Goal: Transaction & Acquisition: Purchase product/service

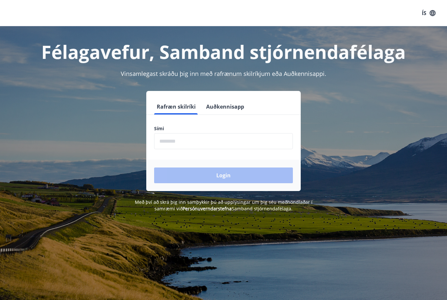
click at [230, 146] on input "phone" at bounding box center [223, 141] width 139 height 16
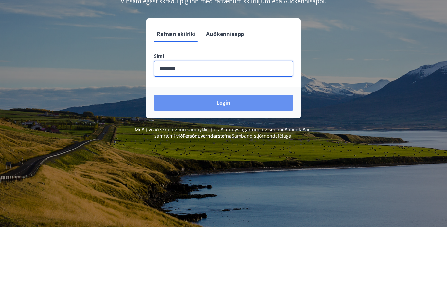
type input "********"
click at [270, 168] on button "Login" at bounding box center [223, 176] width 139 height 16
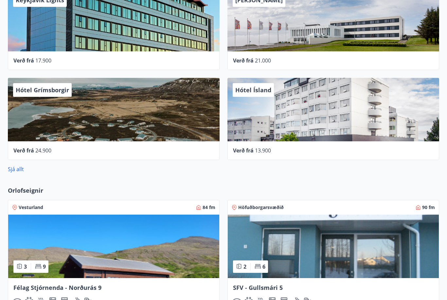
scroll to position [320, 0]
click at [19, 172] on link "Sjá allt" at bounding box center [16, 169] width 16 height 7
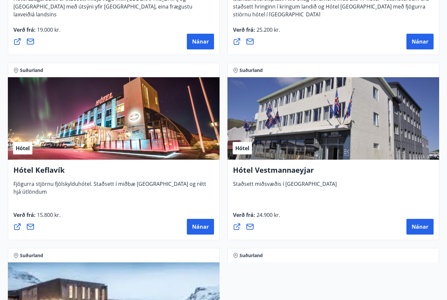
scroll to position [1912, 0]
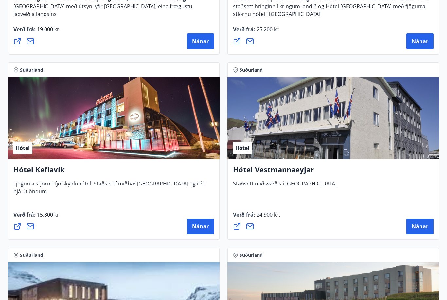
click at [207, 228] on span "Nánar" at bounding box center [200, 226] width 17 height 7
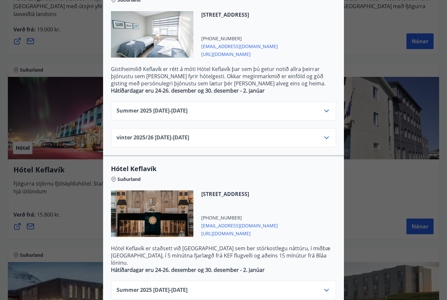
scroll to position [169, 0]
click at [322, 191] on div "Vatnsnesvegi 12-14, 230 Reykjanesbæ +354 4207000 stay@kef.is https://kef.is/" at bounding box center [223, 218] width 225 height 54
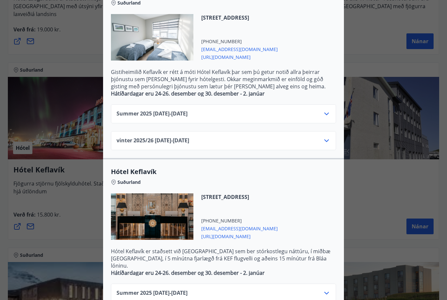
scroll to position [167, 0]
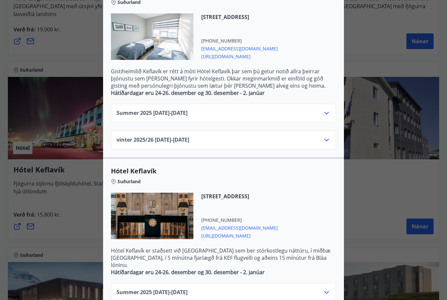
click at [330, 289] on icon at bounding box center [327, 293] width 8 height 8
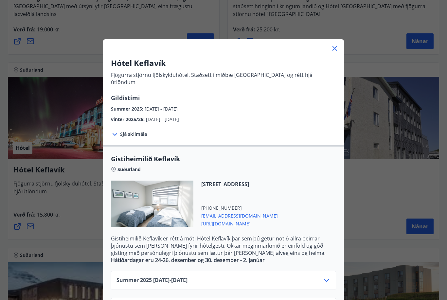
scroll to position [0, 0]
click at [333, 50] on icon at bounding box center [335, 49] width 8 height 8
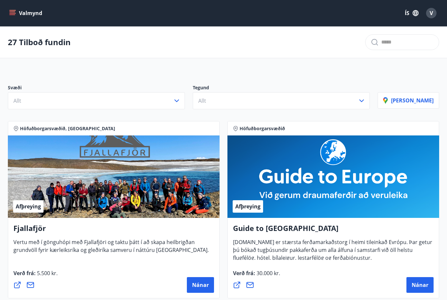
click at [433, 282] on button "Nánar" at bounding box center [420, 285] width 27 height 16
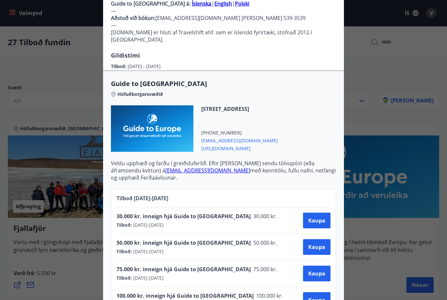
scroll to position [226, 0]
click at [323, 213] on button "Kaupa" at bounding box center [317, 221] width 28 height 16
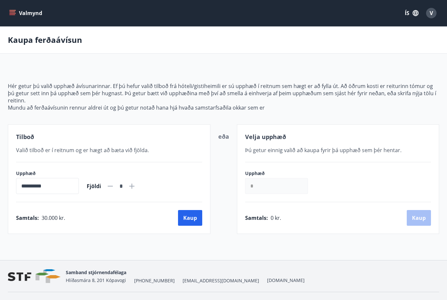
click at [439, 13] on button "V" at bounding box center [432, 13] width 16 height 16
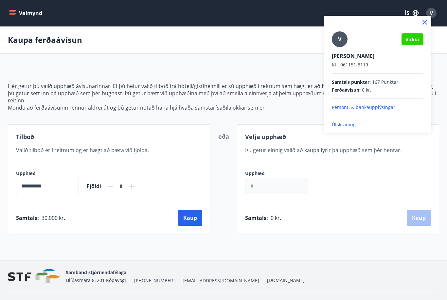
click at [349, 128] on p "Útskráning" at bounding box center [378, 124] width 92 height 7
